Goal: Information Seeking & Learning: Learn about a topic

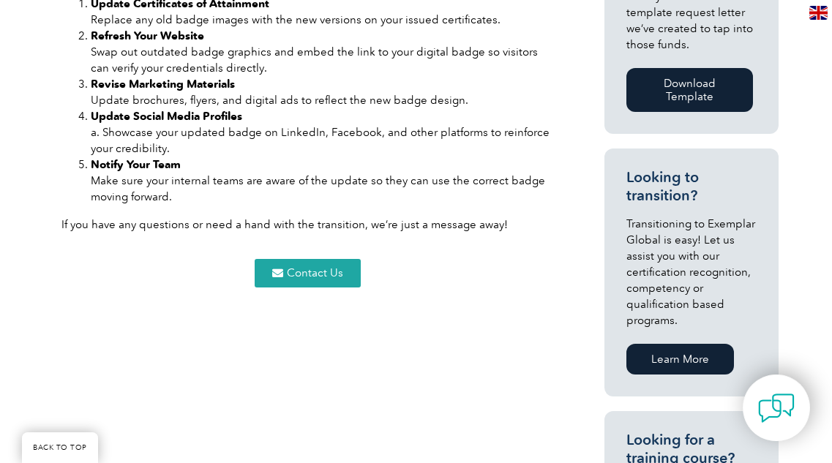
scroll to position [910, 0]
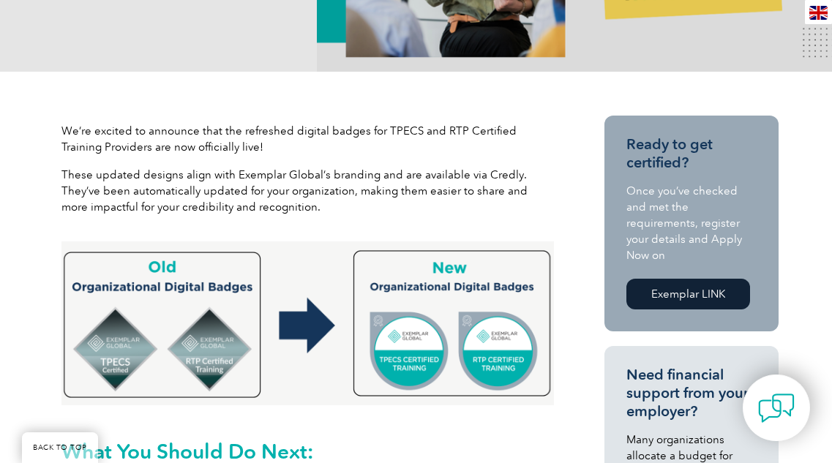
click at [497, 322] on img at bounding box center [307, 324] width 493 height 164
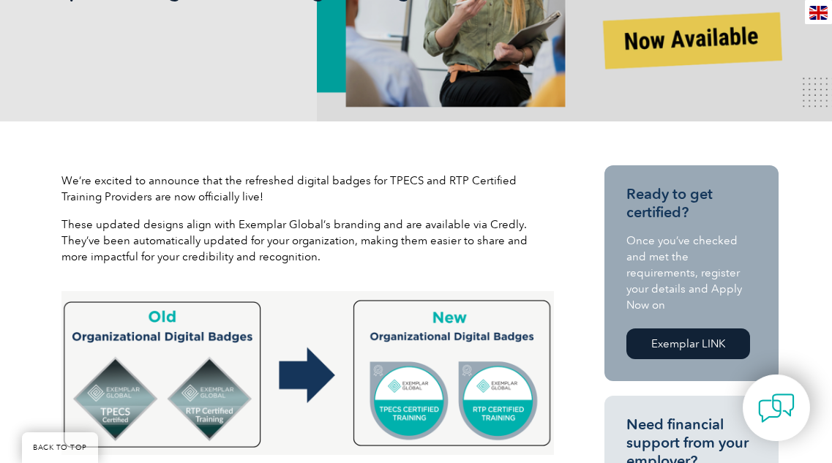
scroll to position [350, 0]
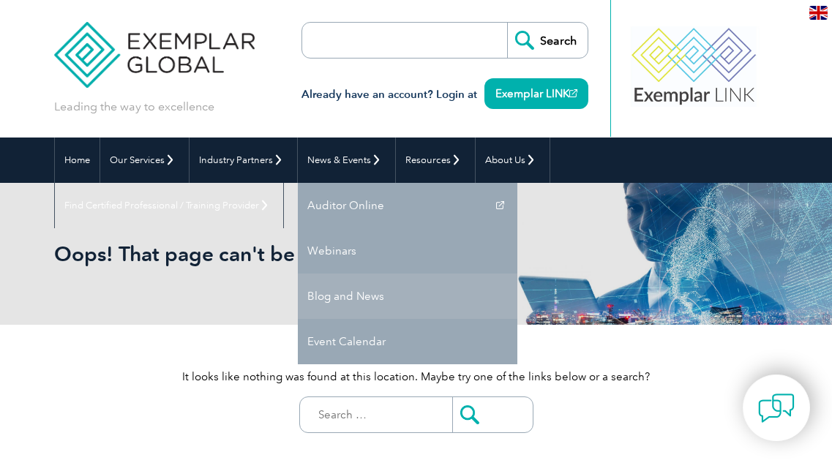
click at [343, 294] on link "Blog and News" at bounding box center [408, 296] width 220 height 45
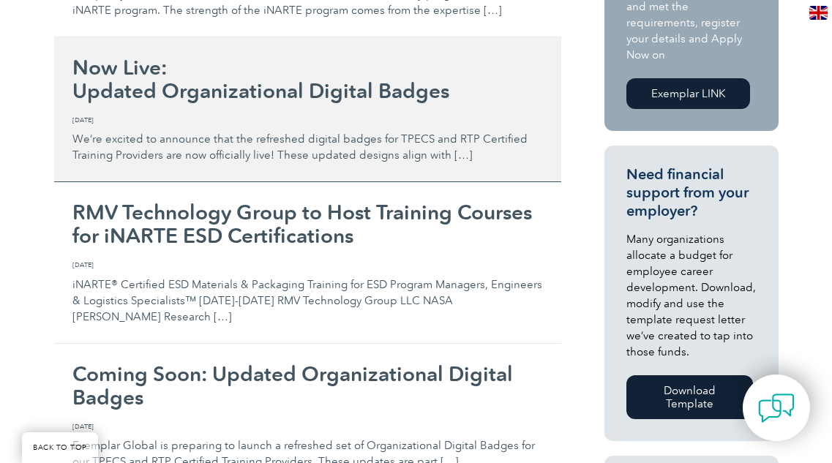
scroll to position [455, 0]
click at [404, 132] on p "We’re excited to announce that the refreshed digital badges for TPECS and RTP C…" at bounding box center [307, 138] width 471 height 49
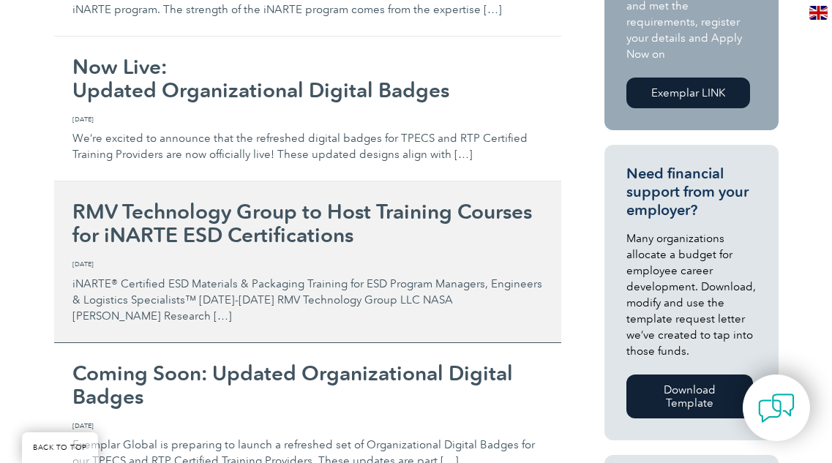
scroll to position [570, 0]
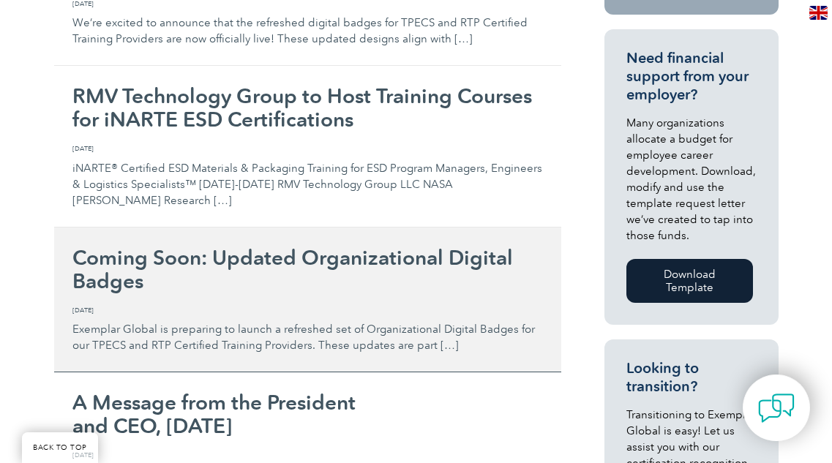
click at [357, 278] on h2 "Coming Soon: Updated Organizational Digital Badges" at bounding box center [307, 269] width 471 height 47
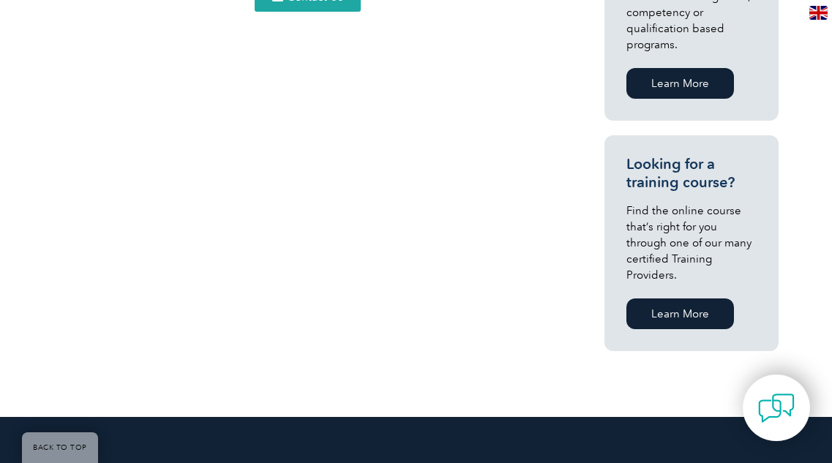
scroll to position [1187, 0]
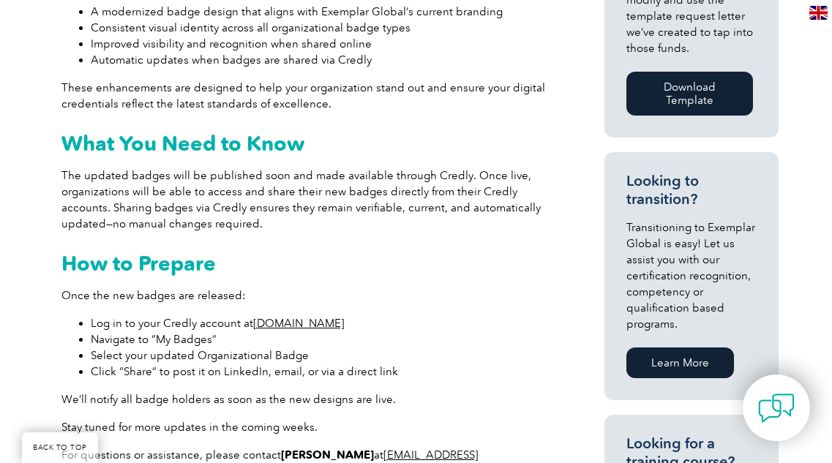
scroll to position [971, 0]
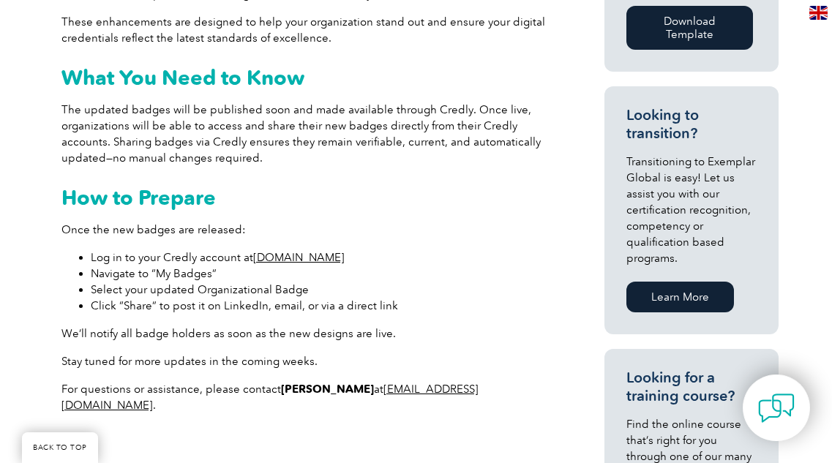
click at [310, 251] on link "[DOMAIN_NAME]" at bounding box center [299, 257] width 92 height 13
